Goal: Information Seeking & Learning: Find specific fact

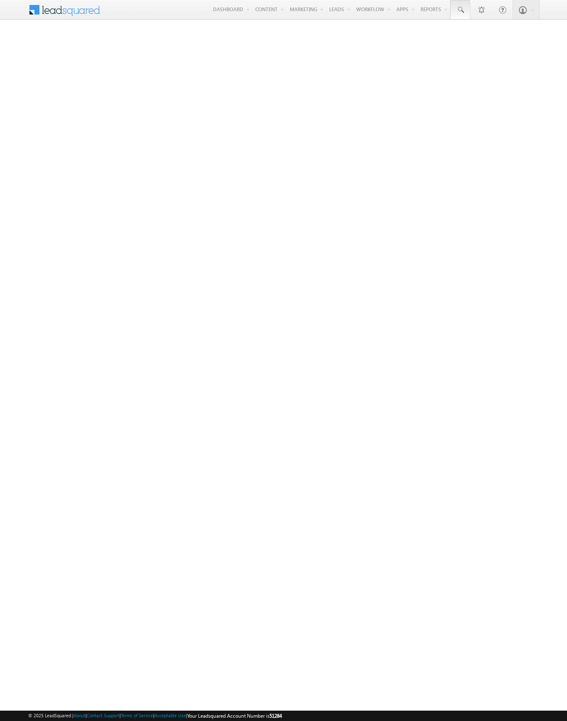
click at [460, 10] on span at bounding box center [460, 10] width 8 height 8
type input "8931573316"
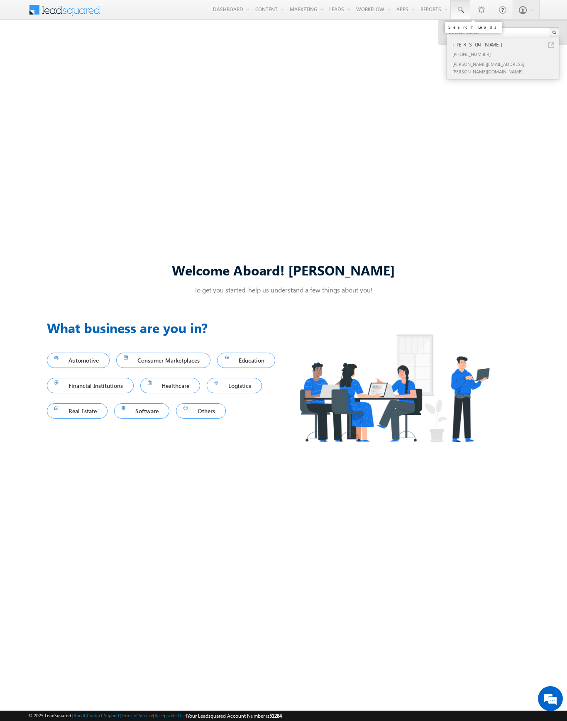
click at [506, 44] on div "[PERSON_NAME]" at bounding box center [506, 44] width 111 height 9
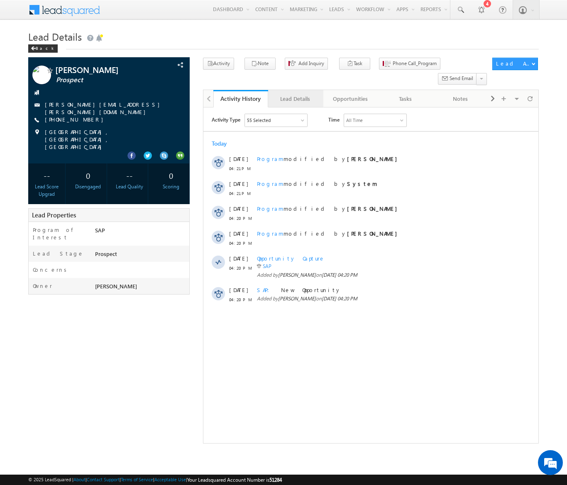
click at [295, 94] on div "Lead Details" at bounding box center [295, 99] width 41 height 10
